Goal: Information Seeking & Learning: Get advice/opinions

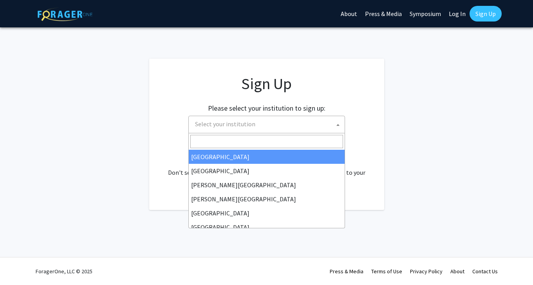
click at [279, 126] on span "Select your institution" at bounding box center [268, 124] width 153 height 16
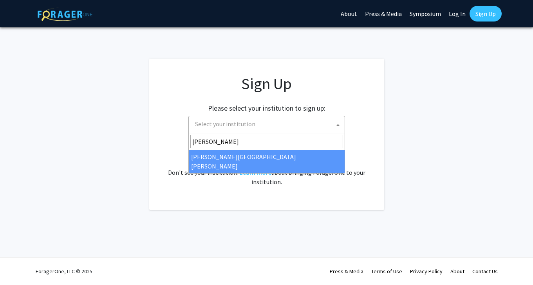
type input "[PERSON_NAME]"
select select "1"
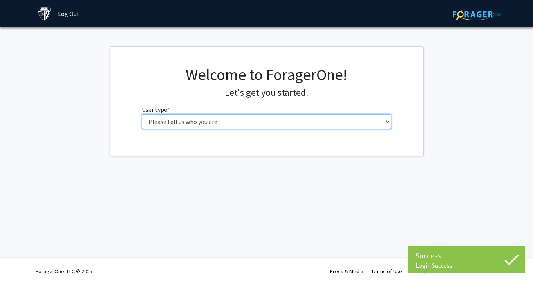
click at [282, 125] on select "Please tell us who you are Undergraduate Student Master's Student Doctoral Cand…" at bounding box center [266, 121] width 249 height 15
select select "2: masters"
click at [142, 114] on select "Please tell us who you are Undergraduate Student Master's Student Doctoral Cand…" at bounding box center [266, 121] width 249 height 15
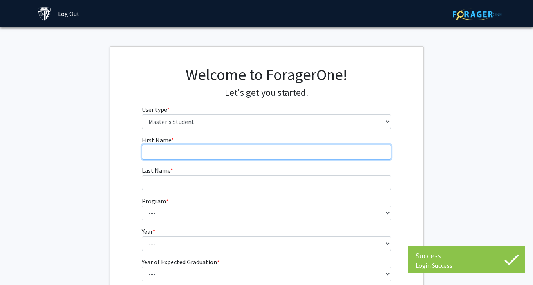
click at [230, 153] on input "First Name * required" at bounding box center [266, 152] width 249 height 15
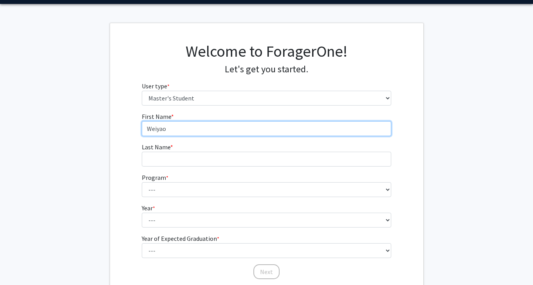
scroll to position [38, 0]
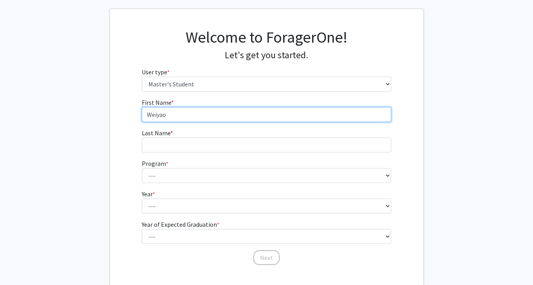
type input "Weiyao"
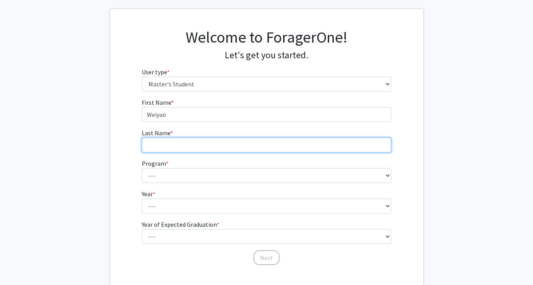
click at [218, 146] on input "Last Name * required" at bounding box center [266, 145] width 249 height 15
type input "[PERSON_NAME]"
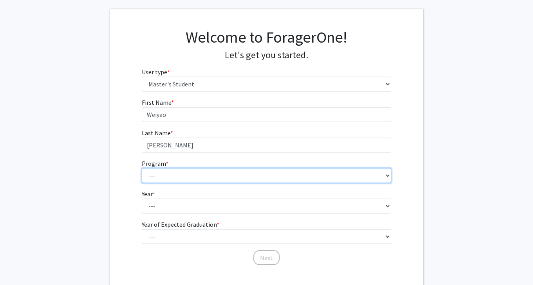
click at [147, 174] on select "--- Anatomy Education Applied and Computational Mathematics Applied Biomedical …" at bounding box center [266, 175] width 249 height 15
select select "23: 15"
click at [142, 168] on select "--- Anatomy Education Applied and Computational Mathematics Applied Biomedical …" at bounding box center [266, 175] width 249 height 15
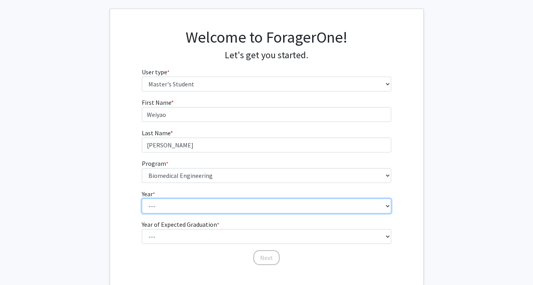
click at [171, 212] on select "--- First Year Second Year" at bounding box center [266, 206] width 249 height 15
select select "1: first_year"
click at [142, 199] on select "--- First Year Second Year" at bounding box center [266, 206] width 249 height 15
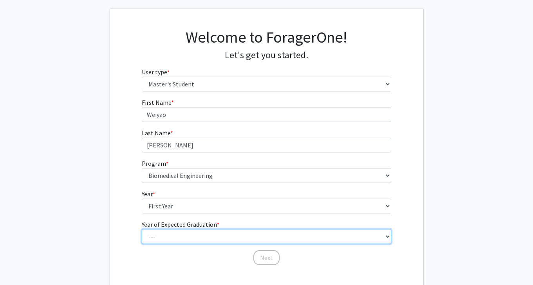
click at [176, 234] on select "--- 2025 2026 2027 2028 2029 2030 2031 2032 2033 2034" at bounding box center [266, 236] width 249 height 15
select select "2: 2026"
click at [142, 229] on select "--- 2025 2026 2027 2028 2029 2030 2031 2032 2033 2034" at bounding box center [266, 236] width 249 height 15
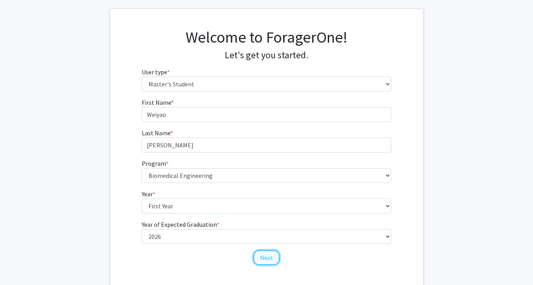
click at [266, 255] on button "Next" at bounding box center [266, 257] width 26 height 15
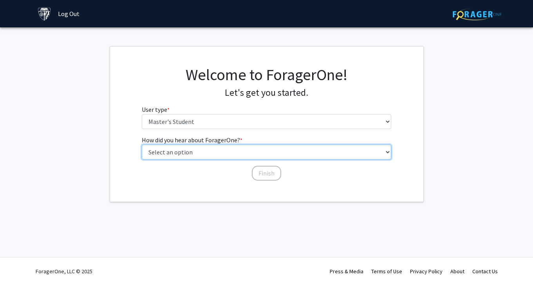
click at [251, 153] on select "Select an option Peer/student recommendation Faculty/staff recommendation Unive…" at bounding box center [266, 152] width 249 height 15
select select "5: other"
click at [142, 145] on select "Select an option Peer/student recommendation Faculty/staff recommendation Unive…" at bounding box center [266, 152] width 249 height 15
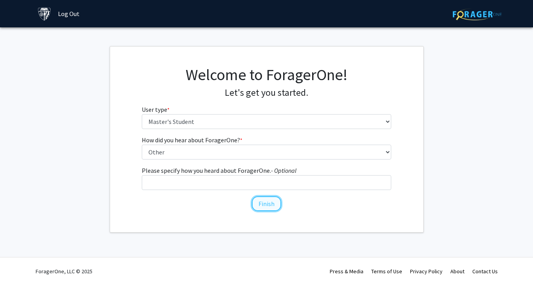
click at [259, 204] on button "Finish" at bounding box center [266, 203] width 29 height 15
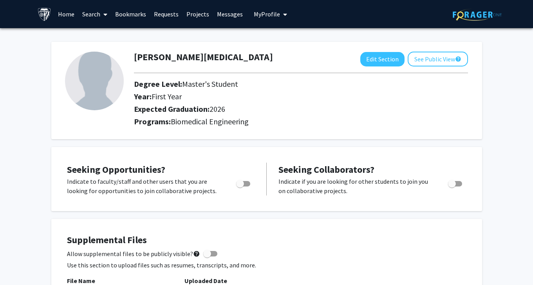
click at [66, 14] on link "Home" at bounding box center [66, 13] width 24 height 27
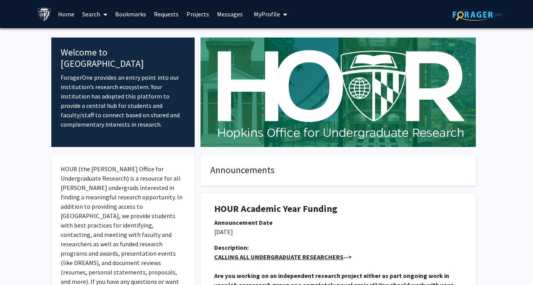
click at [97, 14] on link "Search" at bounding box center [94, 13] width 33 height 27
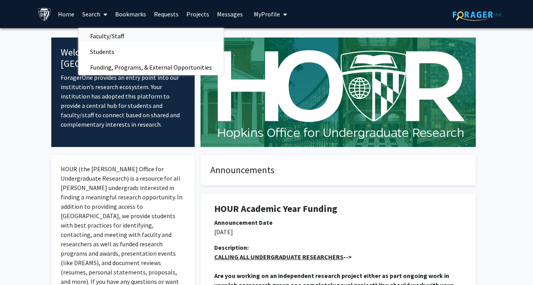
click at [118, 39] on span "Faculty/Staff" at bounding box center [107, 36] width 58 height 16
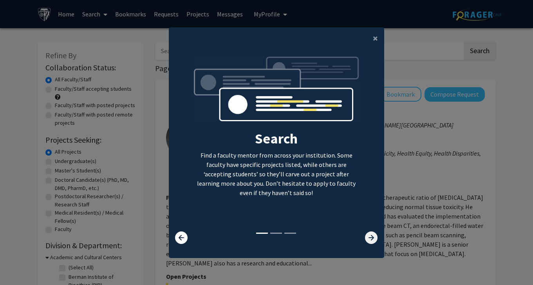
click at [369, 241] on icon at bounding box center [371, 238] width 13 height 13
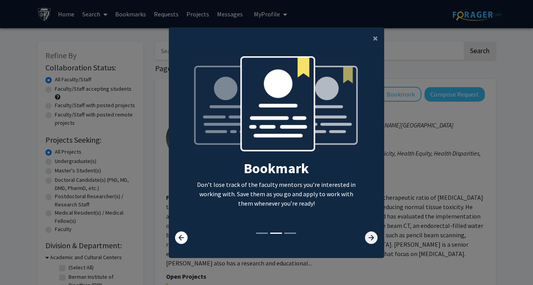
click at [369, 240] on icon at bounding box center [371, 238] width 13 height 13
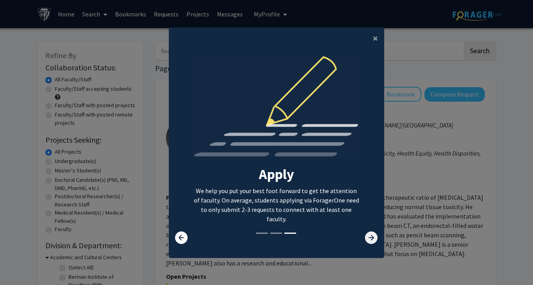
click at [369, 240] on icon at bounding box center [371, 238] width 13 height 13
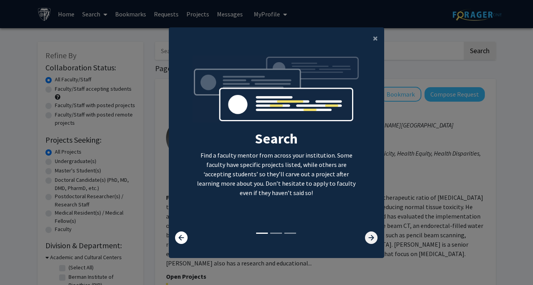
click at [369, 240] on icon at bounding box center [371, 238] width 13 height 13
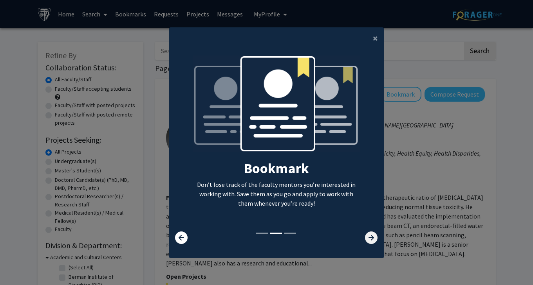
click at [369, 240] on icon at bounding box center [371, 238] width 13 height 13
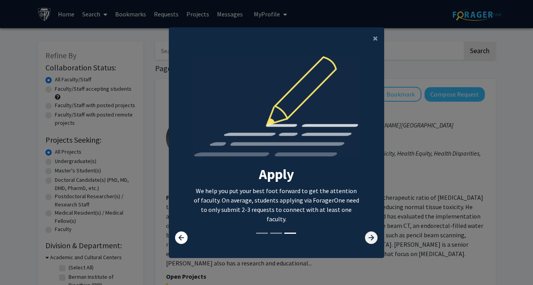
click at [369, 240] on icon at bounding box center [371, 238] width 13 height 13
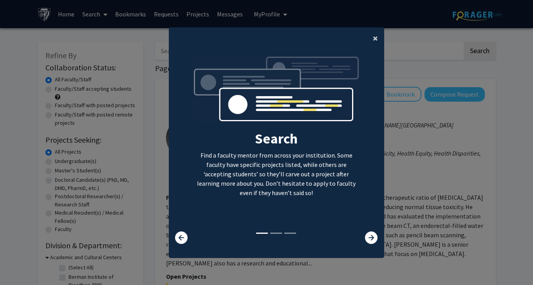
click at [376, 43] on span "×" at bounding box center [375, 38] width 5 height 12
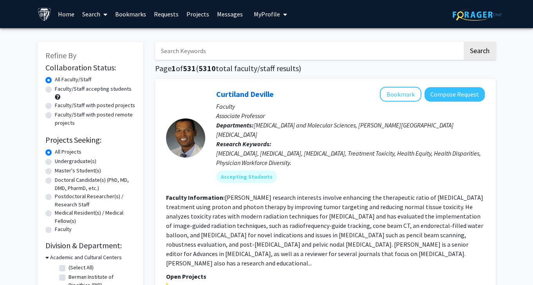
click at [94, 15] on link "Search" at bounding box center [94, 13] width 33 height 27
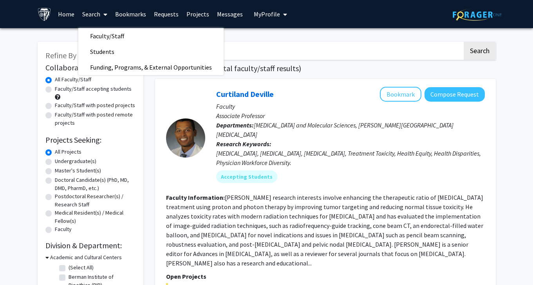
click at [157, 97] on div "[PERSON_NAME] Bookmark Compose Request Faculty Associate Professor Departments:…" at bounding box center [325, 249] width 340 height 340
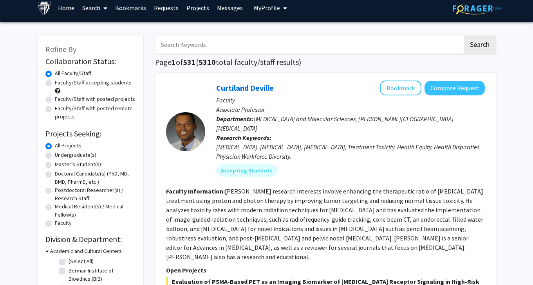
scroll to position [7, 0]
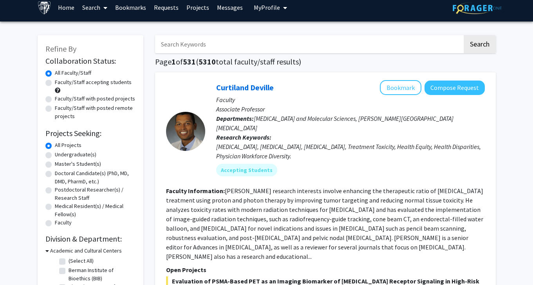
click at [84, 83] on label "Faculty/Staff accepting students" at bounding box center [93, 82] width 77 height 8
click at [60, 83] on input "Faculty/Staff accepting students" at bounding box center [57, 80] width 5 height 5
radio input "true"
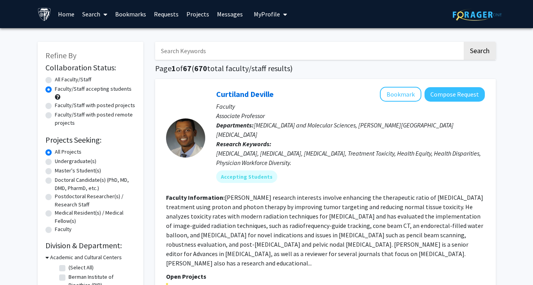
click at [67, 171] on label "Master's Student(s)" at bounding box center [78, 171] width 46 height 8
click at [60, 171] on input "Master's Student(s)" at bounding box center [57, 169] width 5 height 5
radio input "true"
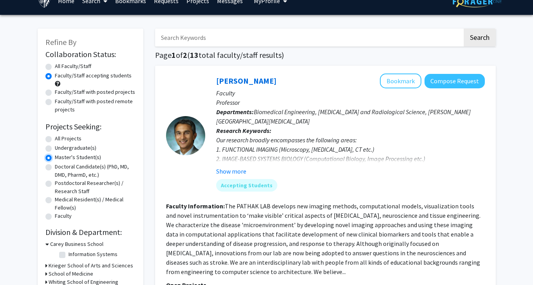
scroll to position [13, 0]
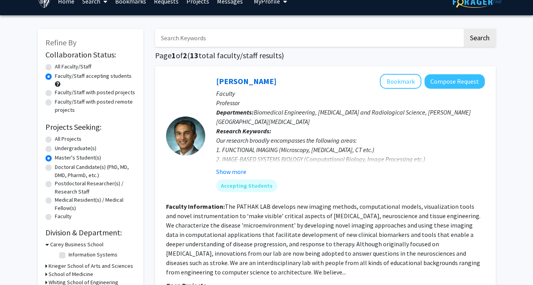
click at [85, 139] on div "All Projects" at bounding box center [90, 139] width 90 height 9
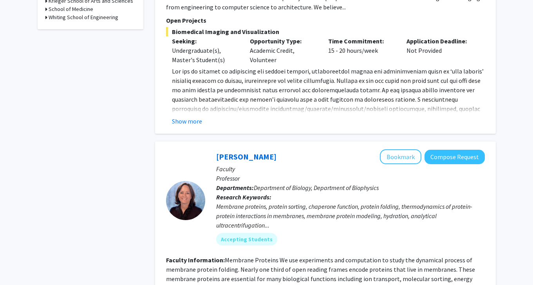
scroll to position [0, 0]
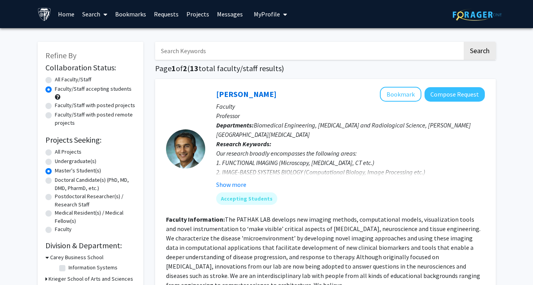
click at [74, 81] on label "All Faculty/Staff" at bounding box center [73, 80] width 36 height 8
click at [60, 81] on input "All Faculty/Staff" at bounding box center [57, 78] width 5 height 5
radio input "true"
click at [77, 151] on label "All Projects" at bounding box center [68, 152] width 27 height 8
click at [60, 151] on input "All Projects" at bounding box center [57, 150] width 5 height 5
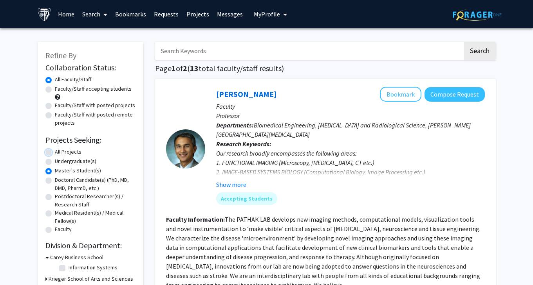
radio input "true"
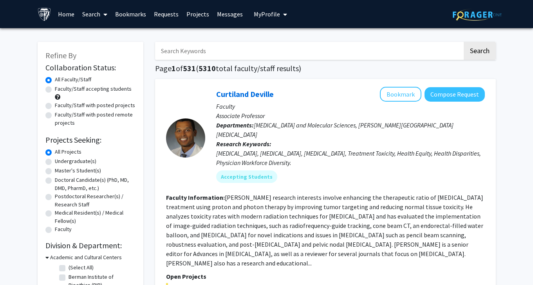
click at [282, 81] on div "[PERSON_NAME] Bookmark Compose Request Faculty Associate Professor Departments:…" at bounding box center [325, 249] width 340 height 340
